Goal: Find specific page/section: Find specific page/section

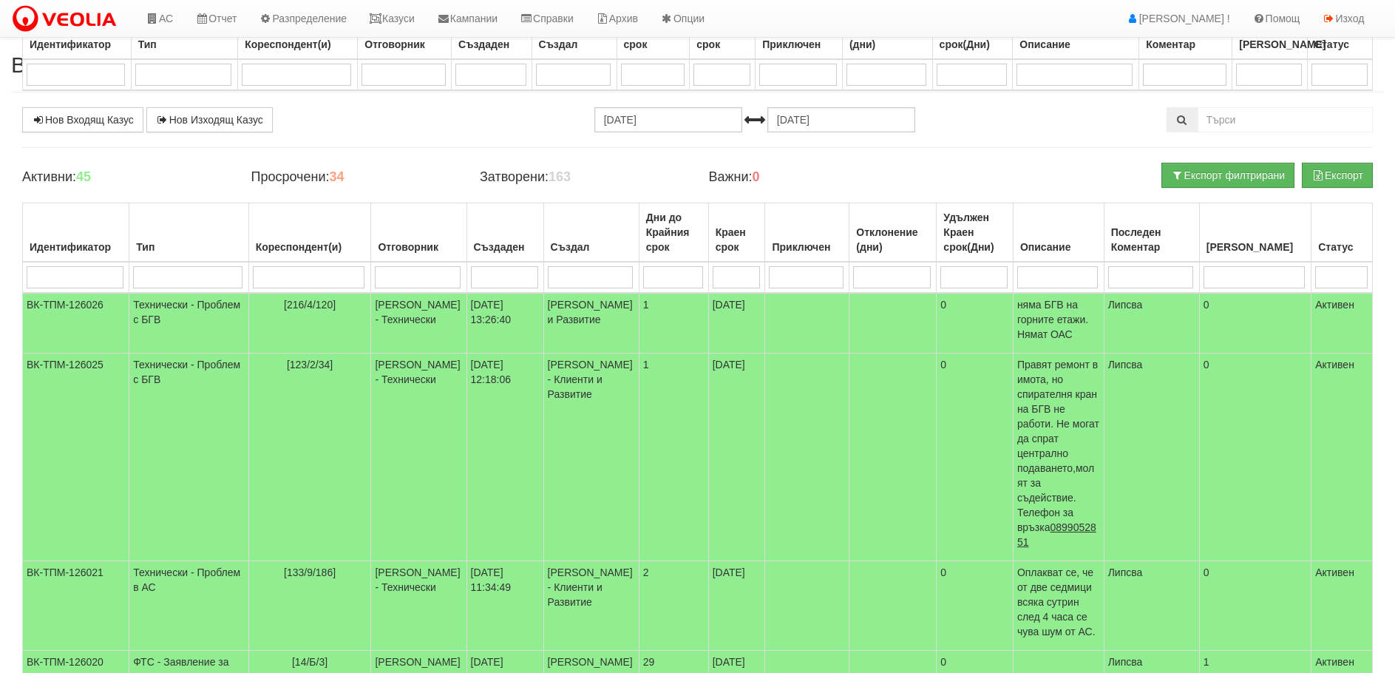
select select "40"
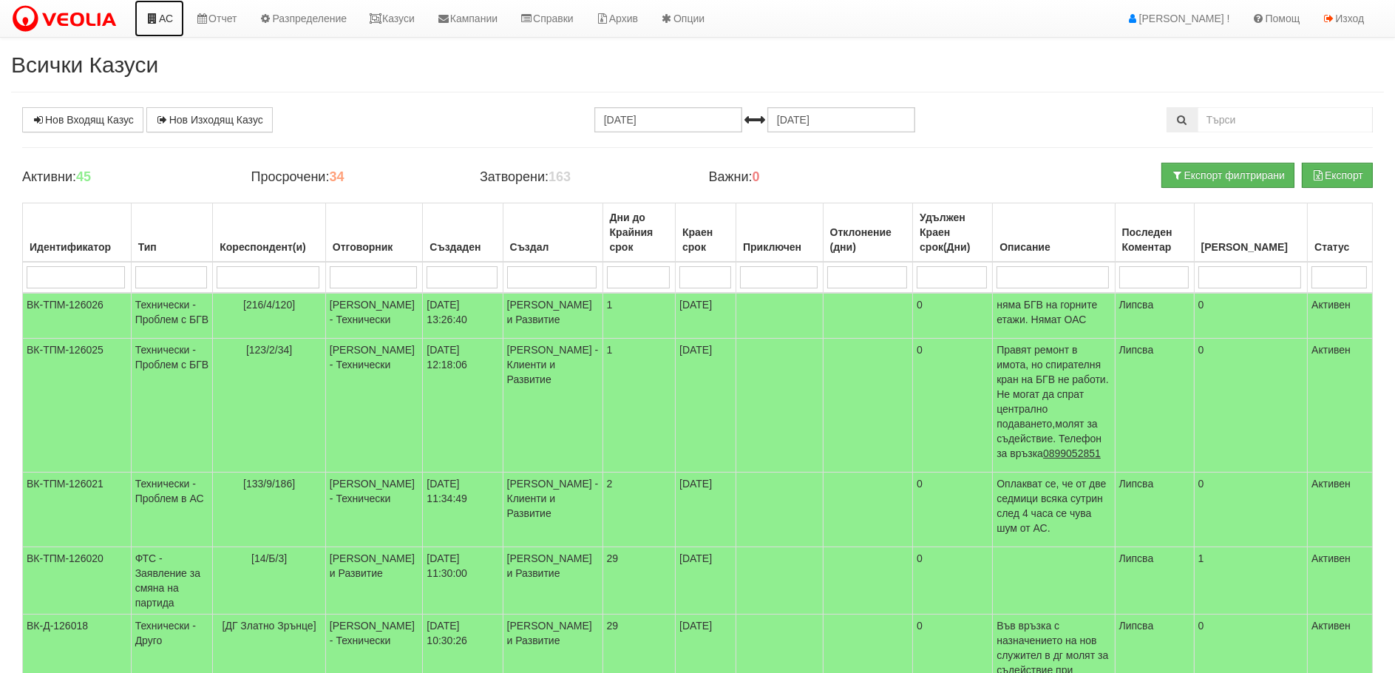
click at [163, 20] on link "АС" at bounding box center [160, 18] width 50 height 37
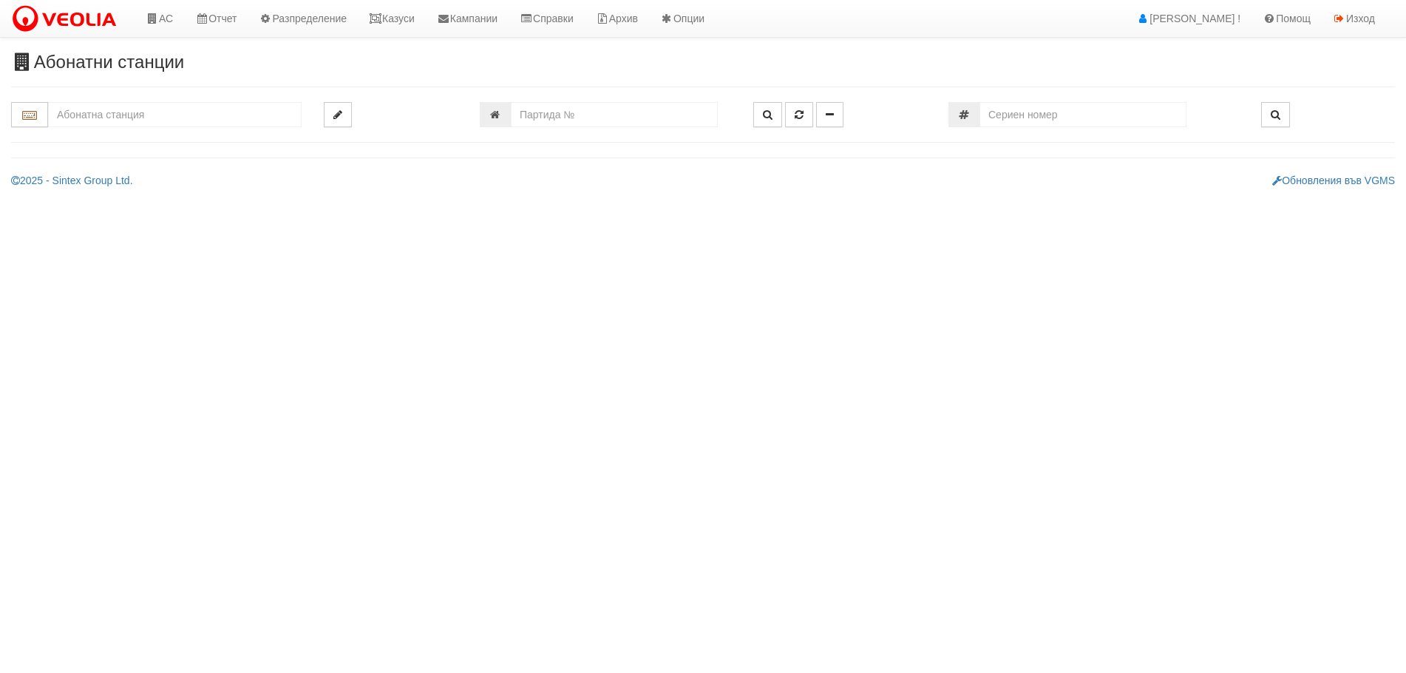
click at [96, 119] on input "text" at bounding box center [175, 114] width 254 height 25
click at [89, 132] on div "110/1,2 - Младост - "ТЕХЕМ"" at bounding box center [174, 137] width 249 height 17
type input "110/1,2 - Младост - "ТЕХЕМ""
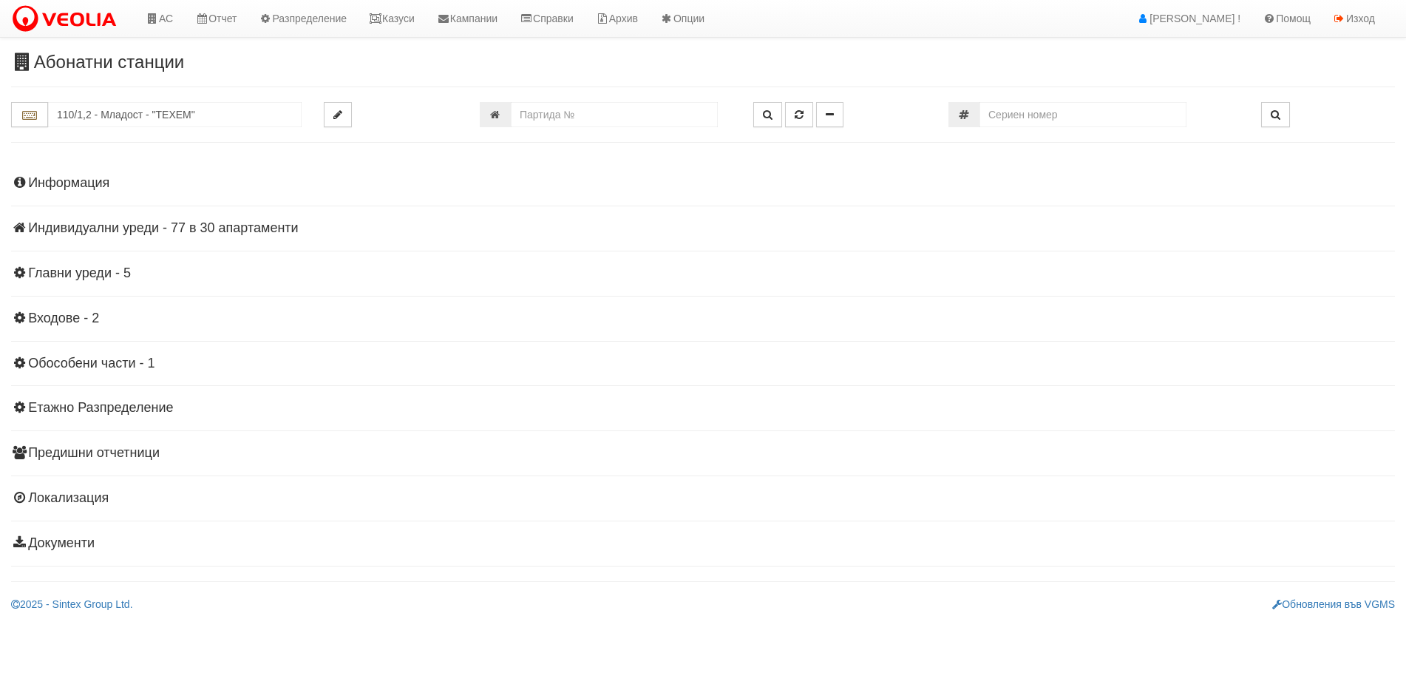
click at [127, 227] on h4 "Индивидуални уреди - 77 в 30 апартаменти" at bounding box center [703, 228] width 1384 height 15
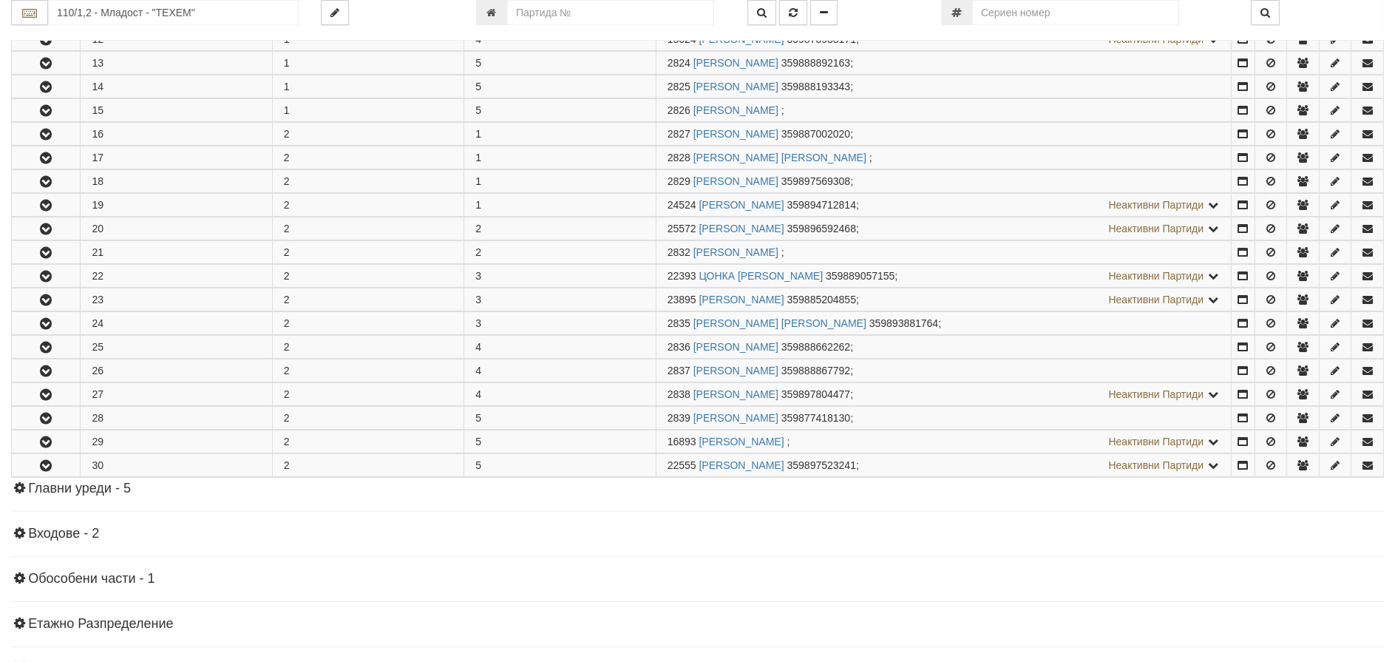
scroll to position [739, 0]
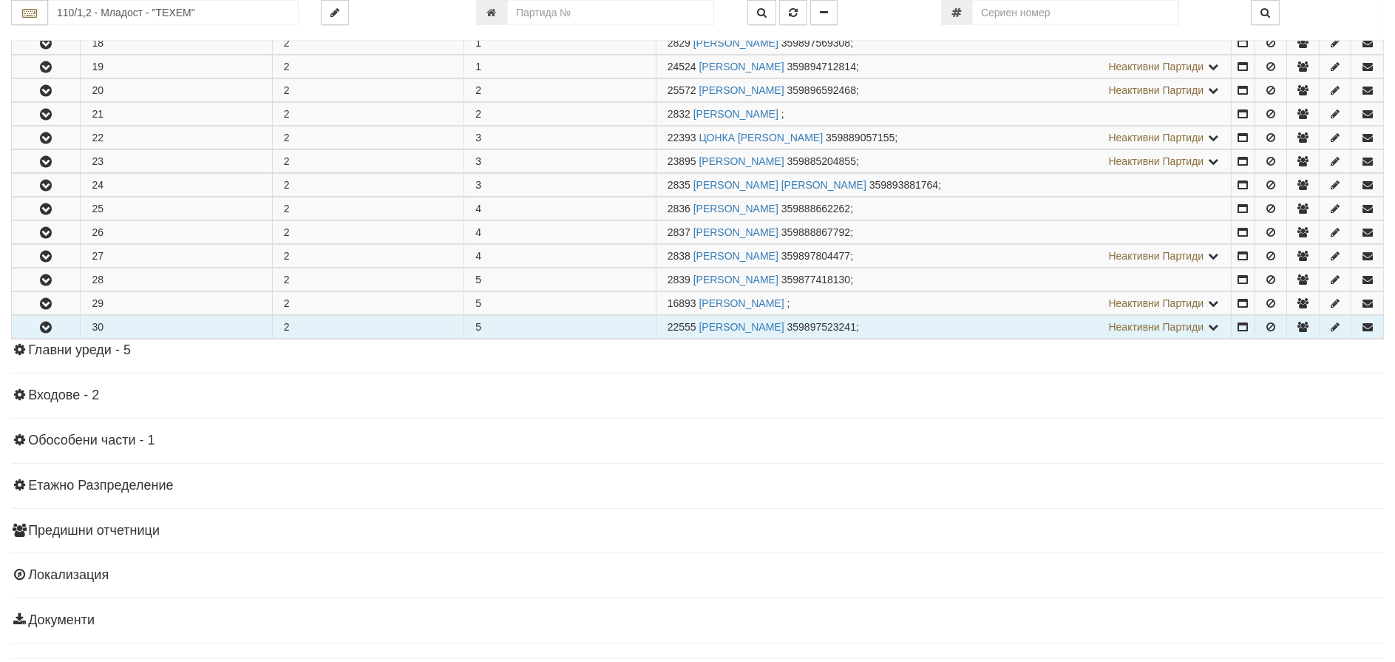
click at [44, 325] on icon "button" at bounding box center [46, 327] width 18 height 10
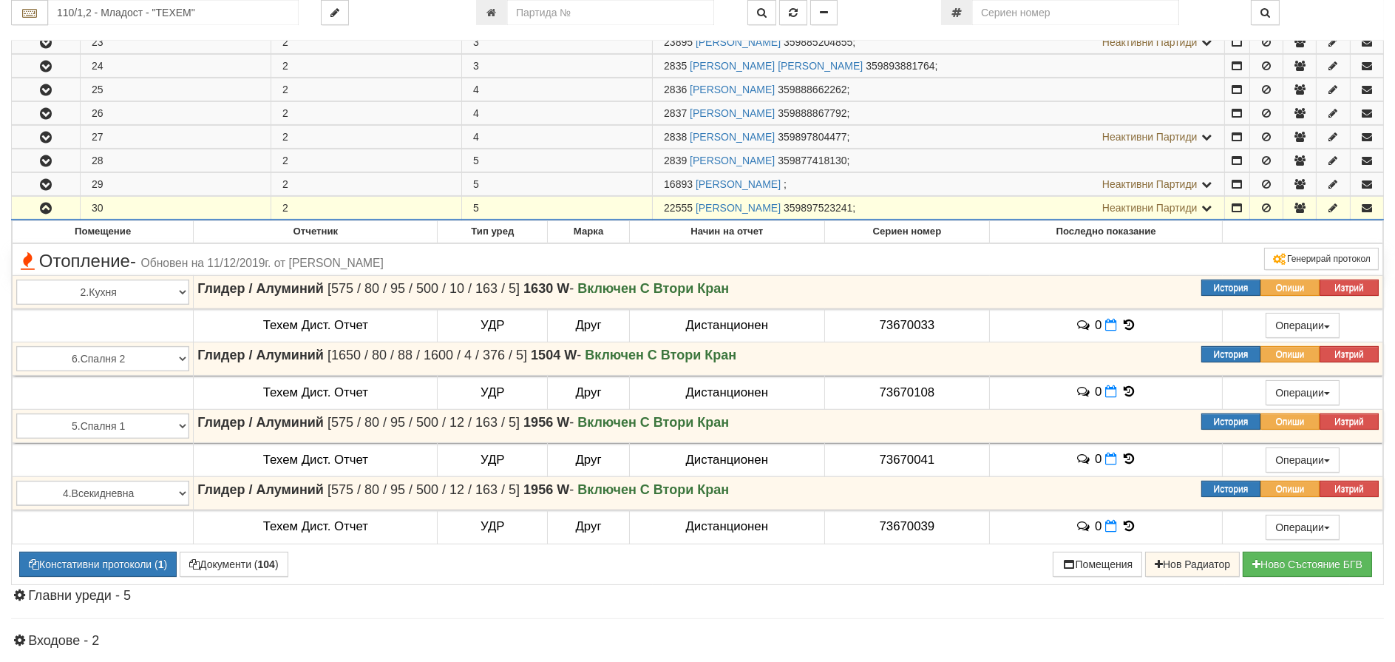
scroll to position [1035, 0]
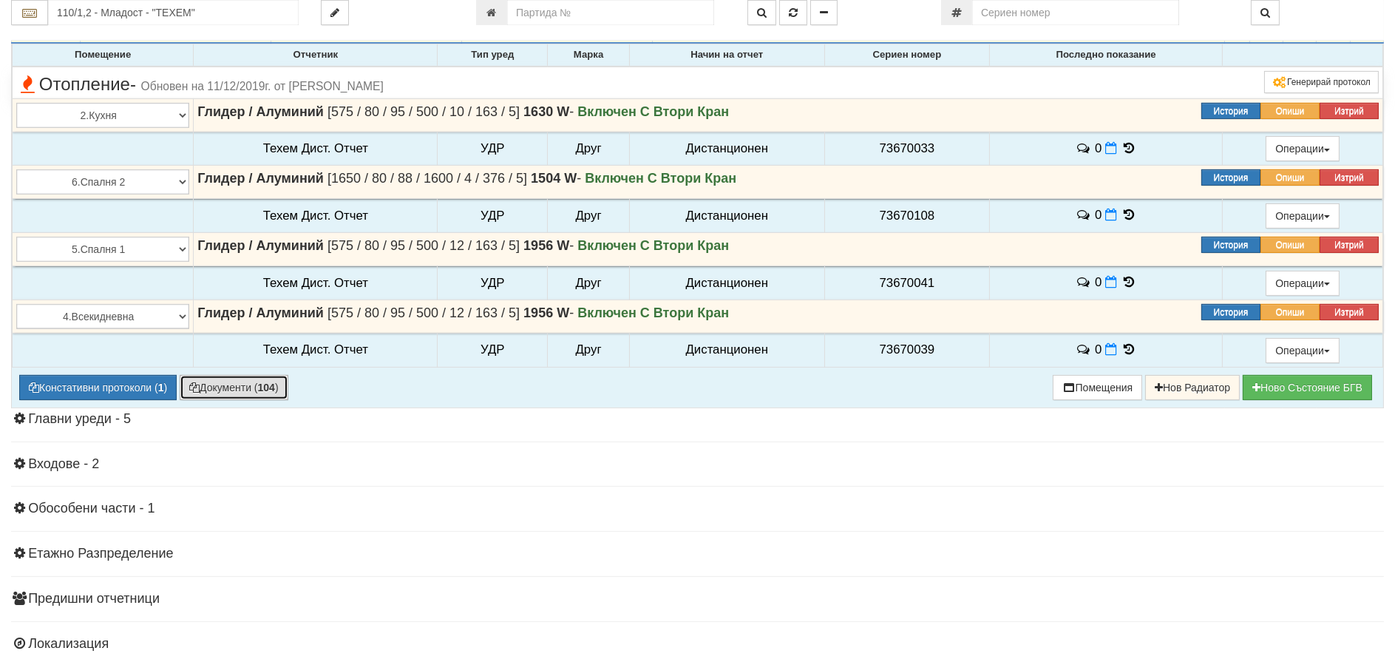
click at [226, 386] on button "Документи ( 104 )" at bounding box center [234, 387] width 109 height 25
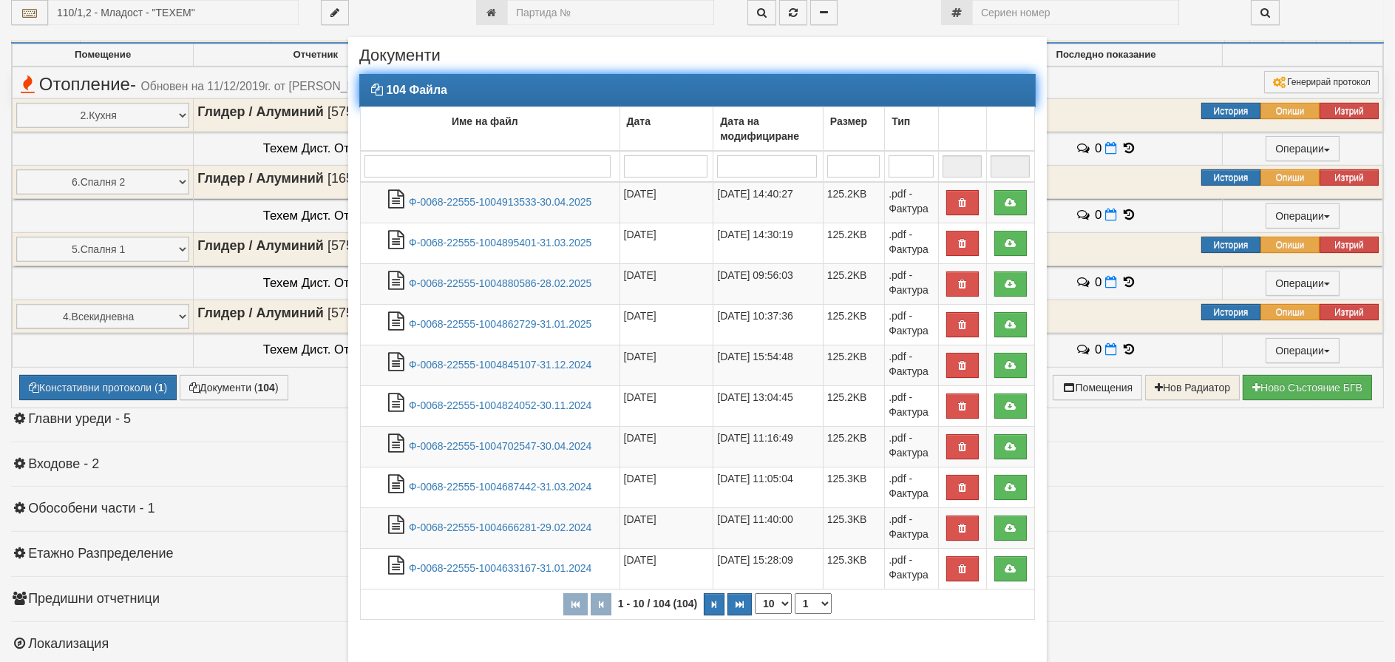
click at [370, 161] on input "search" at bounding box center [487, 166] width 246 height 22
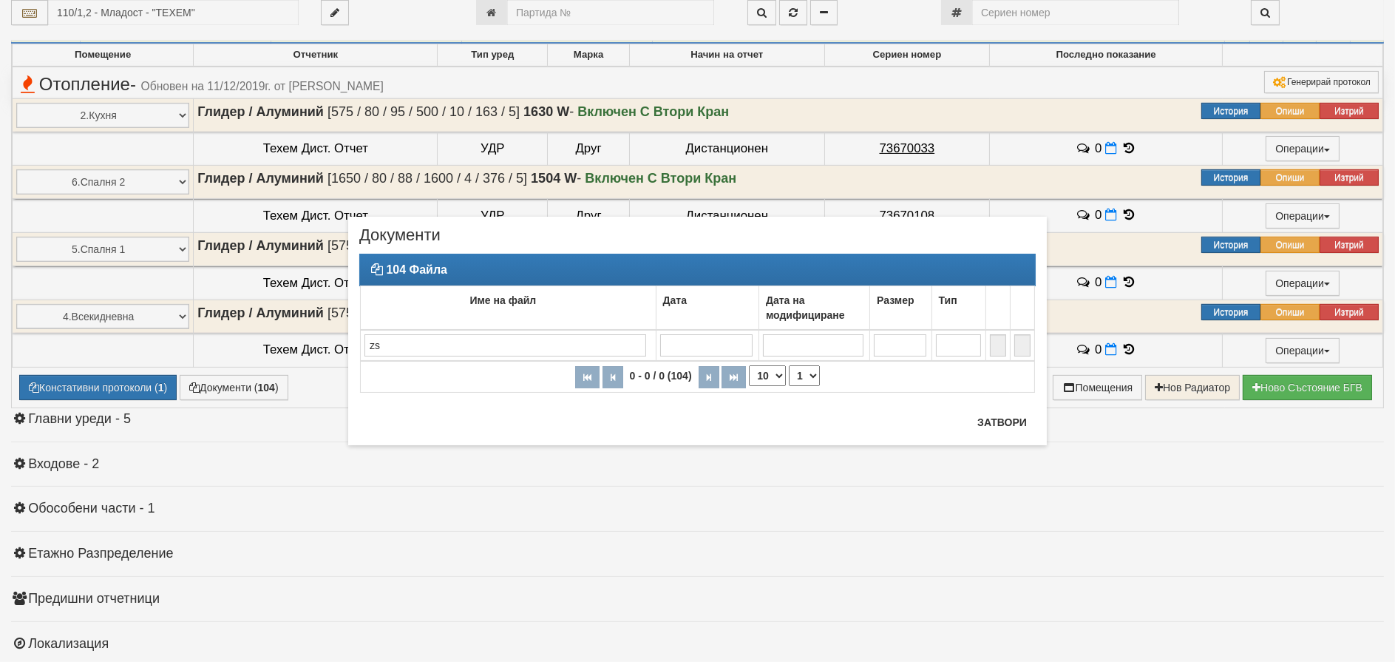
type input "z"
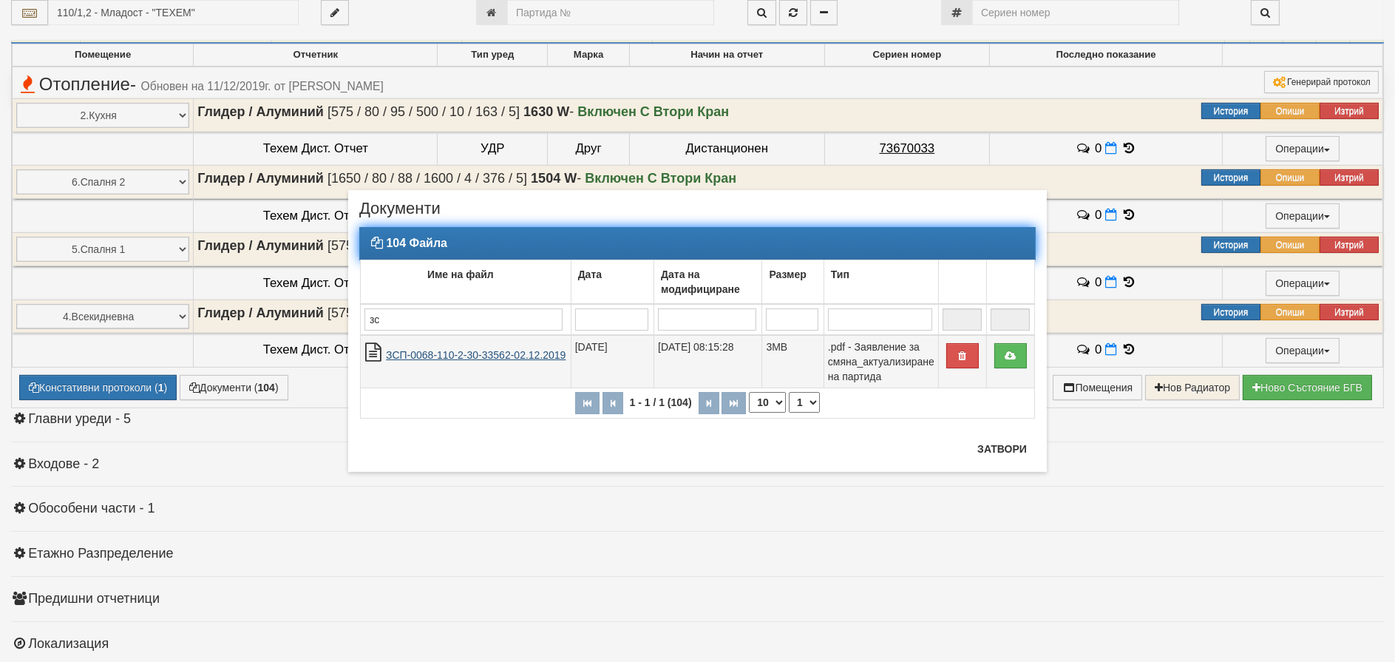
type input "зс"
click at [450, 360] on link "ЗСП-0068-110-2-30-33562-02.12.2019" at bounding box center [476, 355] width 180 height 12
